Goal: Task Accomplishment & Management: Manage account settings

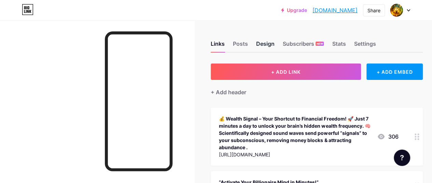
click at [264, 44] on div "Design" at bounding box center [265, 46] width 18 height 12
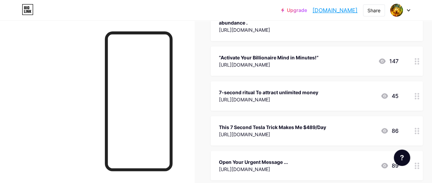
scroll to position [205, 0]
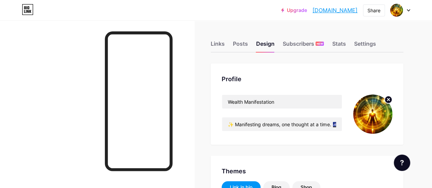
type input "#ffffff"
type input "#000000"
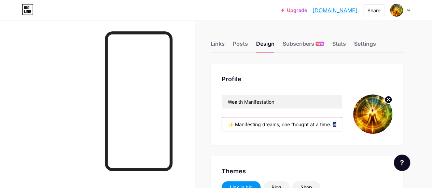
scroll to position [0, 167]
drag, startPoint x: 228, startPoint y: 123, endPoint x: 437, endPoint y: 99, distance: 210.0
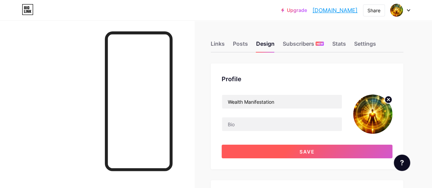
click at [322, 153] on button "Save" at bounding box center [307, 152] width 171 height 14
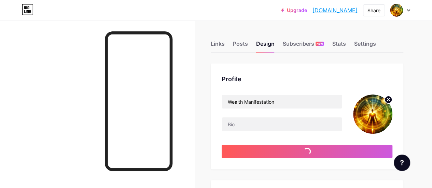
type input "#ffffff"
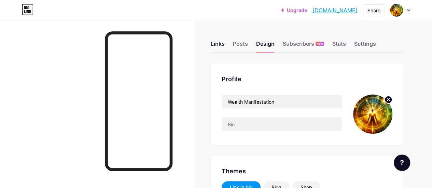
click at [219, 45] on div "Links" at bounding box center [218, 46] width 14 height 12
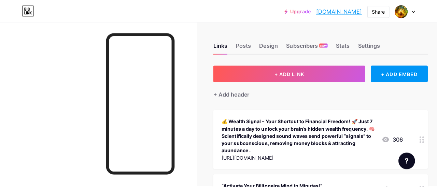
scroll to position [34, 0]
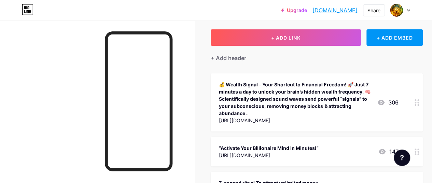
click at [297, 96] on div "💰 Wealth Signal – Your Shortcut to Financial Freedom! 🚀 Just 7 minutes a day to…" at bounding box center [295, 99] width 153 height 36
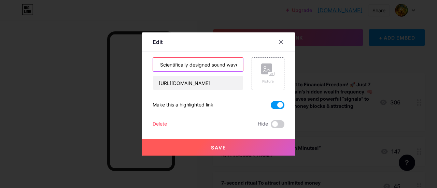
scroll to position [0, 516]
drag, startPoint x: 228, startPoint y: 65, endPoint x: 272, endPoint y: 65, distance: 43.7
click at [272, 65] on div "💰 Wealth Signal – Your Shortcut to Financial Freedom! 🚀 Just 7 minutes a day to…" at bounding box center [219, 73] width 132 height 33
click at [165, 64] on input "💰 Wealth Signal – Your Shortcut to Financial Freedom! 🚀 Just 7 minutes a day to…" at bounding box center [198, 65] width 90 height 14
drag, startPoint x: 159, startPoint y: 64, endPoint x: 251, endPoint y: 71, distance: 91.5
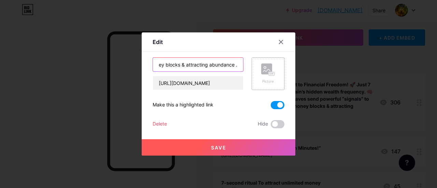
click at [251, 71] on div "💰 Wealth Signal – Your Shortcut to Financial Freedom! 🚀 Just 7 minutes a day to…" at bounding box center [219, 73] width 132 height 33
drag, startPoint x: 166, startPoint y: 64, endPoint x: 243, endPoint y: 60, distance: 76.5
click at [243, 60] on div "💰 Wealth Signal – Your Shortcut to Financial Freedom! 🚀 Just 7 minutes a day to…" at bounding box center [219, 73] width 132 height 33
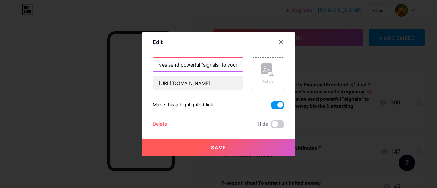
drag, startPoint x: 162, startPoint y: 63, endPoint x: 298, endPoint y: 69, distance: 136.0
click at [298, 69] on div "Edit Content YouTube Play YouTube video without leaving your page. ADD Vimeo Pl…" at bounding box center [218, 94] width 437 height 188
drag, startPoint x: 157, startPoint y: 62, endPoint x: 257, endPoint y: 70, distance: 100.7
click at [257, 70] on div "💰 Wealth Signal – Your Shortcut to Financial Freedom! 🚀 Just 7 minutes a day to…" at bounding box center [219, 73] width 132 height 33
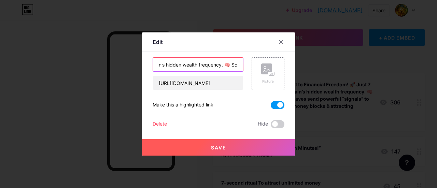
scroll to position [0, 224]
drag, startPoint x: 230, startPoint y: 65, endPoint x: 238, endPoint y: 65, distance: 8.2
click at [238, 65] on input "💰 Wealth Signal – Your Shortcut to Financial Freedom! 🚀 Just 7 minutes a day to…" at bounding box center [198, 65] width 90 height 14
type input "💰 Wealth Signal – Your Shortcut to Financial Freedom! 🚀 Just 7 minutes a day to…"
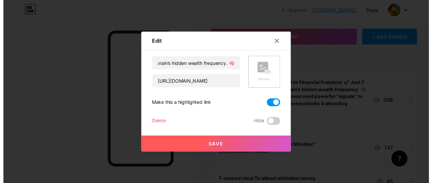
scroll to position [0, 0]
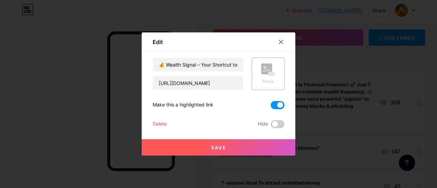
click at [247, 150] on button "Save" at bounding box center [219, 147] width 154 height 16
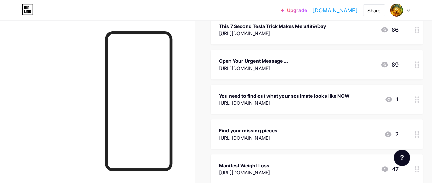
scroll to position [205, 0]
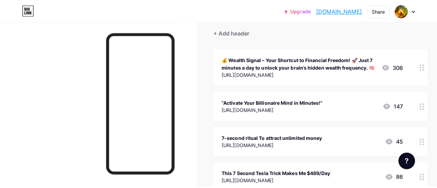
scroll to position [68, 0]
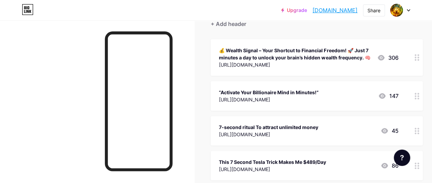
click at [317, 57] on div "💰 Wealth Signal – Your Shortcut to Financial Freedom! 🚀 Just 7 minutes a day to…" at bounding box center [295, 54] width 153 height 14
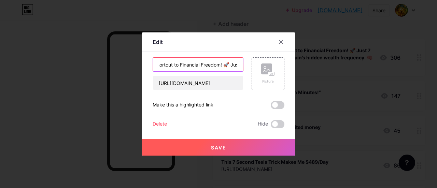
scroll to position [0, 58]
drag, startPoint x: 223, startPoint y: 65, endPoint x: 165, endPoint y: 67, distance: 57.7
click at [165, 67] on input "💰 Wealth Signal – Your Shortcut to Financial Freedom! 🚀 Just 7 minutes a day to…" at bounding box center [198, 65] width 90 height 14
drag, startPoint x: 229, startPoint y: 64, endPoint x: 283, endPoint y: 60, distance: 53.7
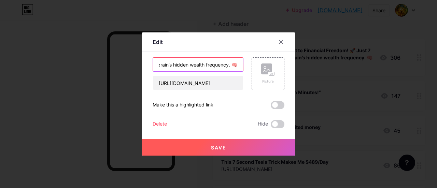
click at [290, 63] on div "Edit Content YouTube Play YouTube video without leaving your page. ADD Vimeo Pl…" at bounding box center [219, 93] width 154 height 123
type input "💰 Wealth Signal – Your Shortcut to Financial Freedom! 🚀"
click at [241, 151] on button "Save" at bounding box center [219, 147] width 154 height 16
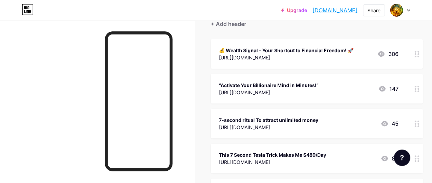
click at [295, 53] on div "💰 Wealth Signal – Your Shortcut to Financial Freedom! 🚀" at bounding box center [286, 50] width 134 height 7
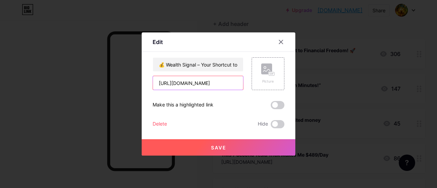
scroll to position [0, 83]
drag, startPoint x: 155, startPoint y: 83, endPoint x: 428, endPoint y: 108, distance: 274.3
click at [428, 108] on div "Edit Content YouTube Play YouTube video without leaving your page. ADD Vimeo Pl…" at bounding box center [218, 94] width 437 height 188
paste input "https://hop.clickbank.net/?affiliate=life9931&vendor=attractbr&pid=vsl"
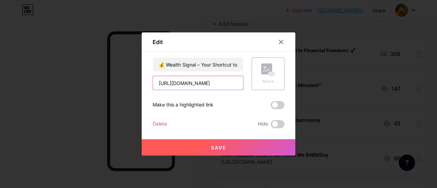
drag, startPoint x: 188, startPoint y: 83, endPoint x: 162, endPoint y: 85, distance: 26.0
click at [162, 85] on input "https://hop.clickbank.net/?affiliate=life9931&vendor=attractbr&pid=vsl" at bounding box center [198, 83] width 90 height 14
click at [172, 80] on input "https://hop.clickbank.net/?affiliate=life9931&vendor=attractbr&pid=vsl" at bounding box center [198, 83] width 90 height 14
click at [174, 84] on input "https://hop.clickbank.net/?affiliate=life9931&vendor=attractbr&pid=vsl" at bounding box center [198, 83] width 90 height 14
click at [173, 84] on input "https://hop.clickbank.net/?affiliate=life9931&vendor=attractbr&pid=vsl" at bounding box center [198, 83] width 90 height 14
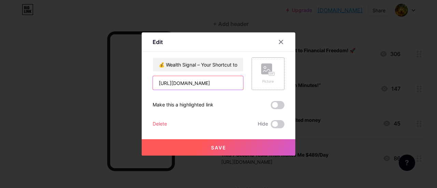
scroll to position [0, 81]
drag, startPoint x: 173, startPoint y: 82, endPoint x: 245, endPoint y: 87, distance: 72.2
click at [245, 87] on div "💰 Wealth Signal – Your Shortcut to Financial Freedom! 🚀 https://hop.clickbank.n…" at bounding box center [219, 73] width 132 height 33
click at [226, 82] on input "https://hop.clickbank.net/?affiliate=life9931&vendor=attractbr&pid=vsl" at bounding box center [198, 83] width 90 height 14
click at [236, 84] on input "https://hop.clickbank.net/?affiliate=life9931&vendor=attractbr&pid=vsl" at bounding box center [198, 83] width 90 height 14
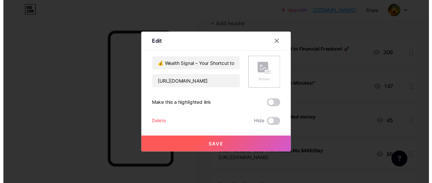
scroll to position [0, 0]
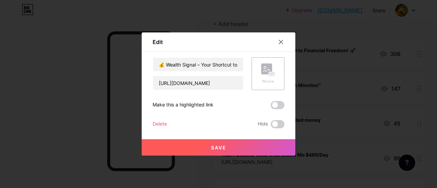
click at [232, 147] on button "Save" at bounding box center [219, 147] width 154 height 16
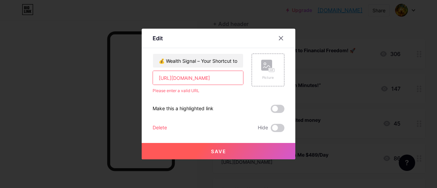
click at [156, 76] on input "https://hop.clickbank.net/?affiliate=life9931&vendor=attractbr&pid=vsl" at bounding box center [198, 78] width 90 height 14
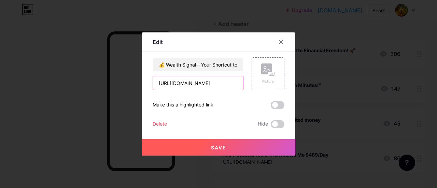
type input "https://hop.clickbank.net/?affiliate=life9931&vendor=attractbr&pid=vsl"
click at [207, 148] on button "Save" at bounding box center [219, 147] width 154 height 16
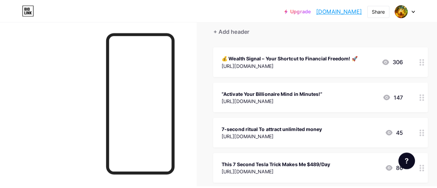
scroll to position [68, 0]
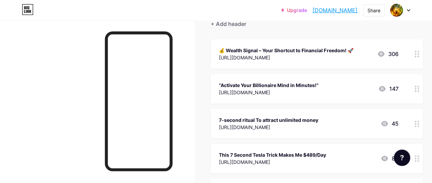
click at [274, 121] on div "7-second ritual To attract unlimited money" at bounding box center [268, 119] width 99 height 7
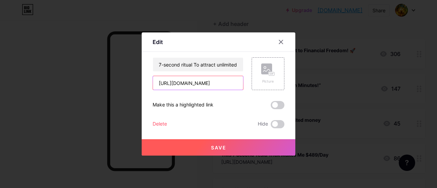
scroll to position [0, 80]
drag, startPoint x: 155, startPoint y: 83, endPoint x: 350, endPoint y: 88, distance: 195.0
click at [350, 88] on div "Edit Content YouTube Play YouTube video without leaving your page. ADD Vimeo Pl…" at bounding box center [218, 94] width 437 height 188
paste input "[URL][DOMAIN_NAME]"
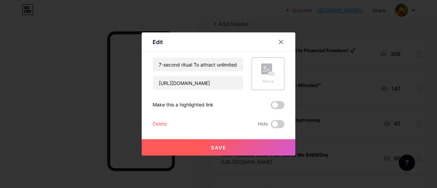
click at [263, 144] on button "Save" at bounding box center [219, 147] width 154 height 16
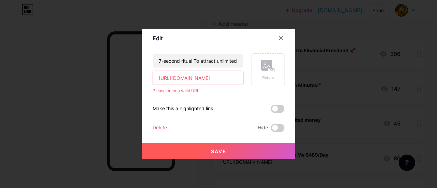
click at [157, 75] on input "[URL][DOMAIN_NAME]" at bounding box center [198, 78] width 90 height 14
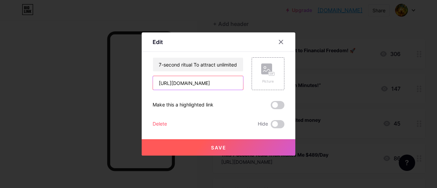
type input "[URL][DOMAIN_NAME]"
click at [215, 147] on span "Save" at bounding box center [218, 148] width 15 height 6
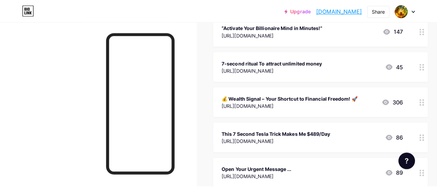
scroll to position [102, 0]
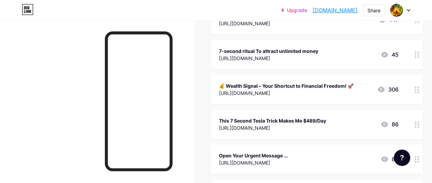
click at [303, 125] on div "[URL][DOMAIN_NAME]" at bounding box center [272, 127] width 107 height 7
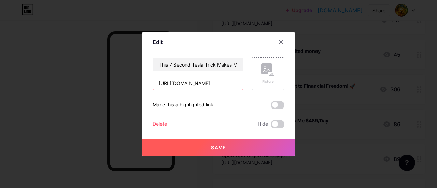
scroll to position [0, 90]
drag, startPoint x: 154, startPoint y: 82, endPoint x: 344, endPoint y: 80, distance: 190.2
click at [344, 80] on div "Edit Content YouTube Play YouTube video without leaving your page. ADD Vimeo Pl…" at bounding box center [218, 94] width 437 height 188
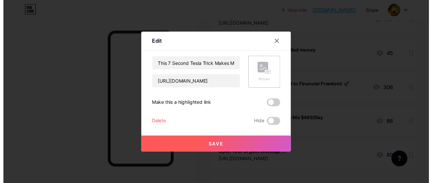
scroll to position [0, 0]
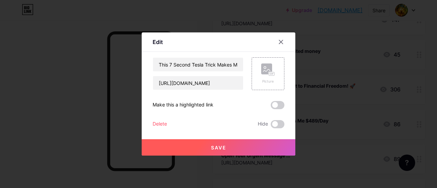
click at [245, 149] on button "Save" at bounding box center [219, 147] width 154 height 16
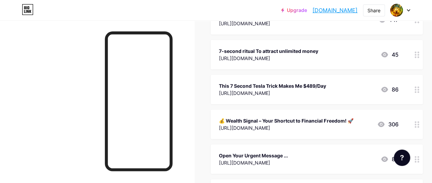
click at [284, 125] on div "https://hop.clickbank.net/?affiliate=life9931&vendor=attractbr&pid=vsl" at bounding box center [286, 127] width 134 height 7
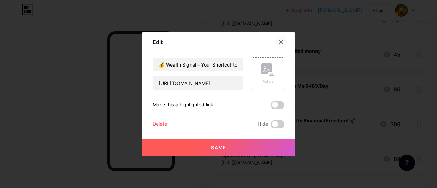
click at [278, 41] on icon at bounding box center [280, 41] width 5 height 5
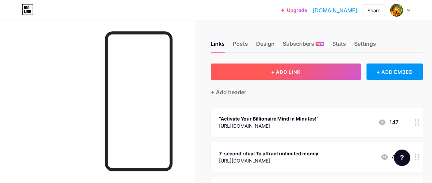
click at [264, 70] on button "+ ADD LINK" at bounding box center [286, 71] width 150 height 16
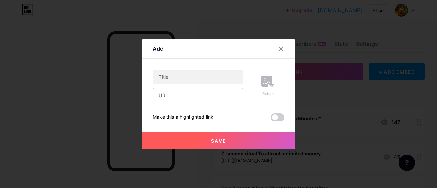
click at [203, 97] on input "text" at bounding box center [198, 95] width 90 height 14
paste input "https://hop.clickbank.net/?affiliate=life9931&vendor=moneyscrip&pid=vsl"
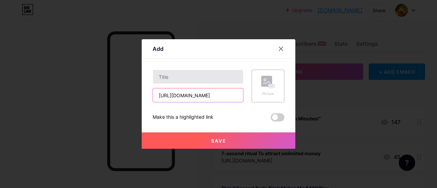
type input "https://hop.clickbank.net/?affiliate=life9931&vendor=moneyscrip&pid=vsl"
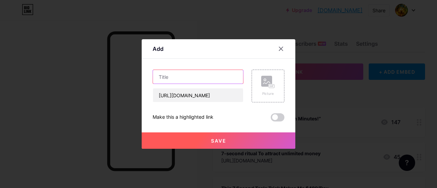
scroll to position [0, 0]
click at [174, 74] on input "text" at bounding box center [198, 77] width 90 height 14
type input "ghhihg"
click at [192, 141] on button "Save" at bounding box center [219, 140] width 154 height 16
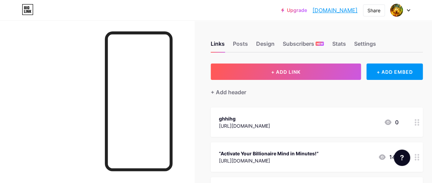
click at [256, 122] on div "https://hop.clickbank.net/?affiliate=life9931&vendor=moneyscrip&pid=vsl" at bounding box center [244, 125] width 51 height 7
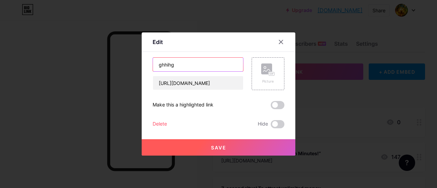
drag, startPoint x: 185, startPoint y: 63, endPoint x: 130, endPoint y: 66, distance: 54.3
click at [130, 66] on div "Edit Content YouTube Play YouTube video without leaving your page. ADD Vimeo Pl…" at bounding box center [218, 94] width 437 height 188
paste input ""This 30-Word Prayer Gave Me $30,000...""
type input ""This 30-Word Prayer Gave Me $30,000...""
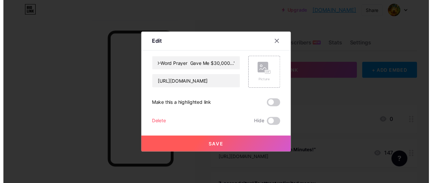
scroll to position [0, 0]
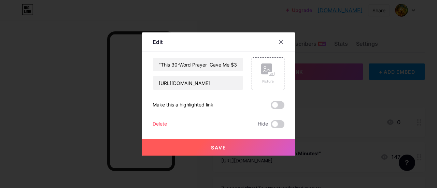
click at [240, 147] on button "Save" at bounding box center [219, 147] width 154 height 16
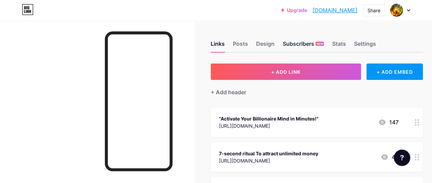
click at [298, 47] on div "Subscribers NEW" at bounding box center [303, 46] width 41 height 12
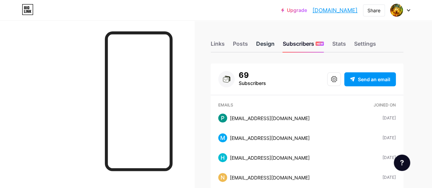
click at [261, 43] on div "Design" at bounding box center [265, 46] width 18 height 12
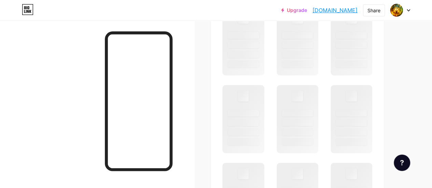
scroll to position [205, 0]
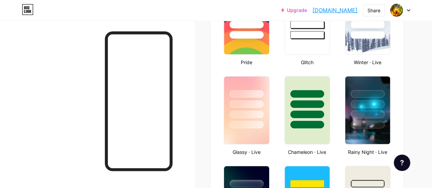
type input "#ffffff"
type input "#000000"
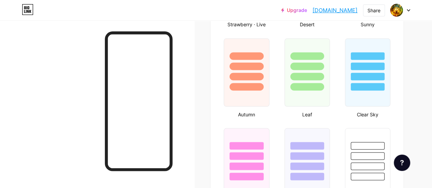
scroll to position [683, 0]
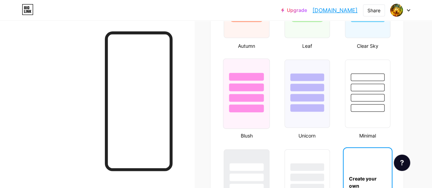
click at [260, 98] on div at bounding box center [246, 98] width 35 height 8
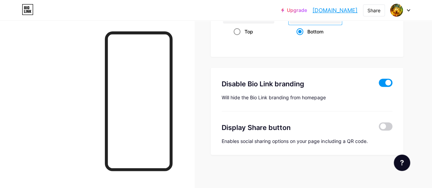
scroll to position [971, 0]
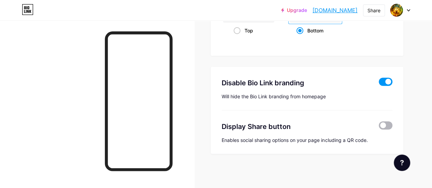
click at [385, 125] on span at bounding box center [386, 126] width 14 height 8
click at [379, 127] on input "checkbox" at bounding box center [379, 127] width 0 height 0
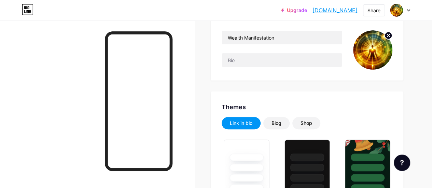
scroll to position [15, 0]
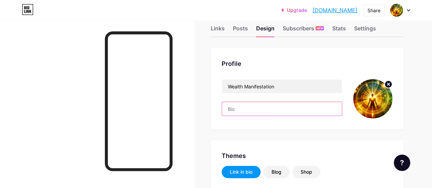
click at [250, 111] on input "text" at bounding box center [282, 109] width 120 height 14
paste input "✨ Unlock Abundance in 7 Minutes a Day! 🎯 Free Guide + Audio to Attract Wealth &…"
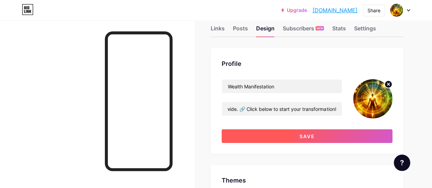
scroll to position [0, 0]
click at [334, 134] on button "Save" at bounding box center [307, 136] width 171 height 14
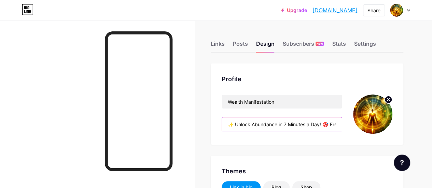
click at [229, 124] on input "✨ Unlock Abundance in 7 Minutes a Day! 🎯 Free Guide + Audio to Attract Wealth &…" at bounding box center [282, 124] width 120 height 14
paste input "💎 Manifest Money & Success Fast! 🎁 Free Audio + Step-by-Step Guide Inside. 🔥 Li…"
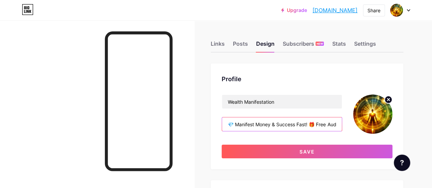
scroll to position [0, 147]
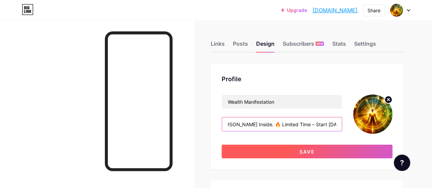
type input "💎 Manifest Money & Success Fast! 🎁 Free Audio + Step-by-Step Guide Inside. 🔥 Li…"
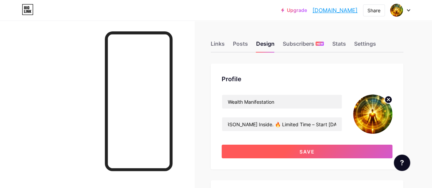
scroll to position [0, 0]
click at [287, 152] on button "Save" at bounding box center [307, 152] width 171 height 14
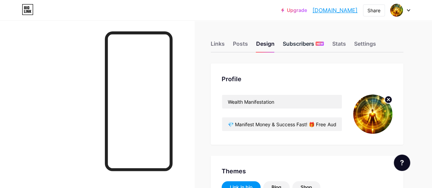
click at [300, 44] on div "Subscribers NEW" at bounding box center [303, 46] width 41 height 12
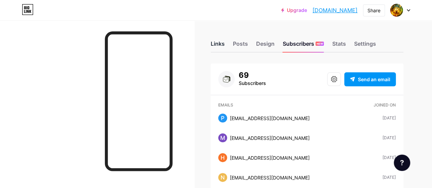
click at [216, 46] on div "Links" at bounding box center [218, 46] width 14 height 12
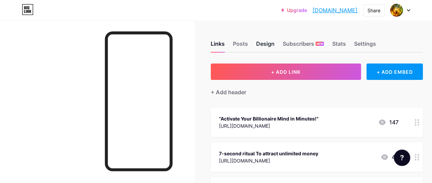
click at [268, 43] on div "Design" at bounding box center [265, 46] width 18 height 12
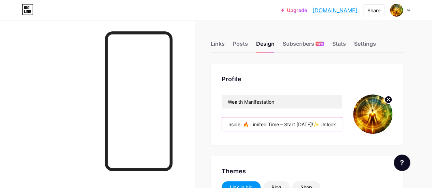
scroll to position [0, 189]
drag, startPoint x: 231, startPoint y: 124, endPoint x: 295, endPoint y: 129, distance: 64.0
click at [295, 129] on input "💎 Manifest Money & Success Fast! 🎁 Free Audio + Step-by-Step Guide Inside. 🔥 Li…" at bounding box center [282, 124] width 120 height 14
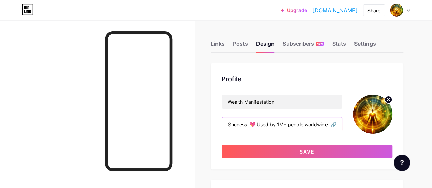
scroll to position [0, 0]
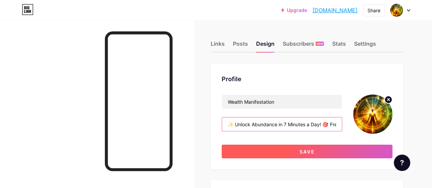
type input "✨ Unlock Abundance in 7 Minutes a Day! 🎯 Free Guide + Audio to Attract Wealth &…"
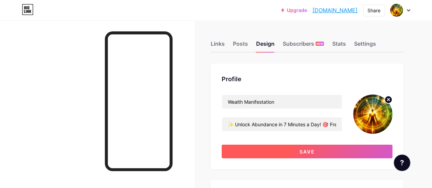
click at [298, 152] on button "Save" at bounding box center [307, 152] width 171 height 14
